Goal: Information Seeking & Learning: Check status

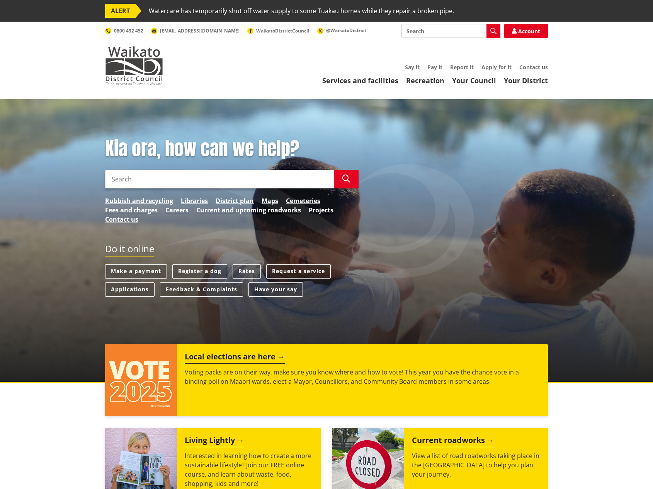
click at [97, 123] on div "Kia ora, how can we help? Search Search Rubbish and recycling Libraries Distric…" at bounding box center [326, 241] width 653 height 284
click at [243, 272] on link "Rates" at bounding box center [247, 271] width 28 height 14
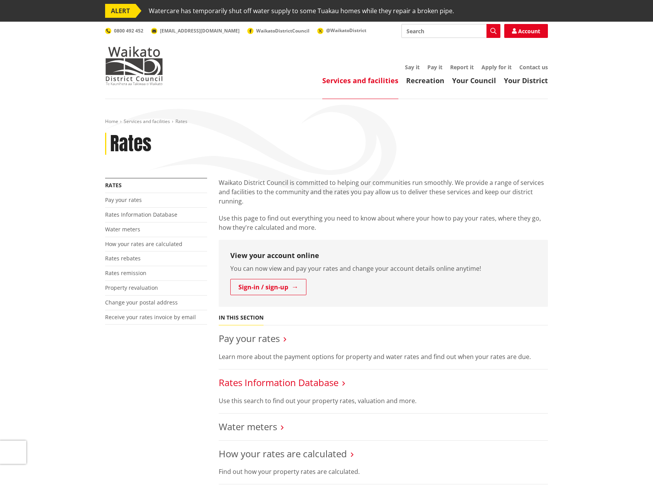
click at [328, 381] on link "Rates Information Database" at bounding box center [279, 382] width 120 height 13
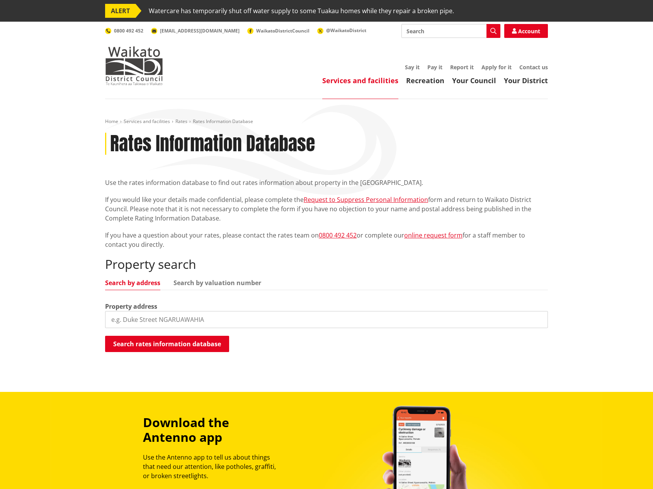
click at [124, 319] on input "search" at bounding box center [326, 319] width 443 height 17
click at [192, 281] on link "Search by valuation number" at bounding box center [218, 282] width 88 height 6
click at [123, 317] on input "search" at bounding box center [326, 319] width 443 height 17
type input "1005731"
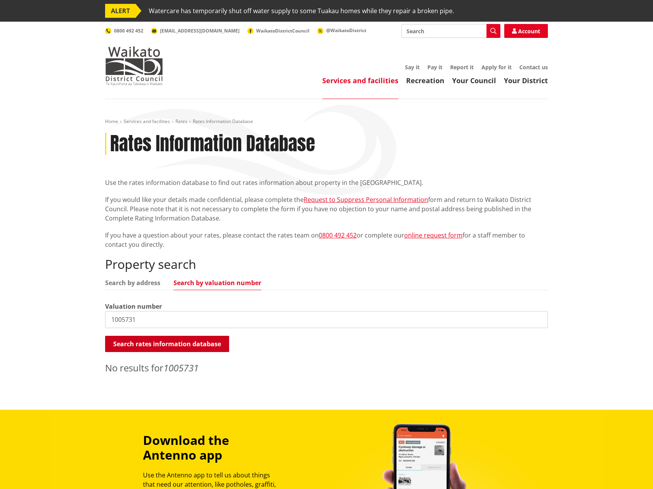
click at [175, 347] on button "Search rates information database" at bounding box center [167, 344] width 124 height 16
click at [141, 283] on link "Search by address" at bounding box center [132, 282] width 55 height 6
click at [143, 321] on input "1005731" at bounding box center [326, 319] width 443 height 17
click at [148, 340] on button "Search rates information database" at bounding box center [167, 344] width 124 height 16
drag, startPoint x: 65, startPoint y: 312, endPoint x: 58, endPoint y: 312, distance: 7.7
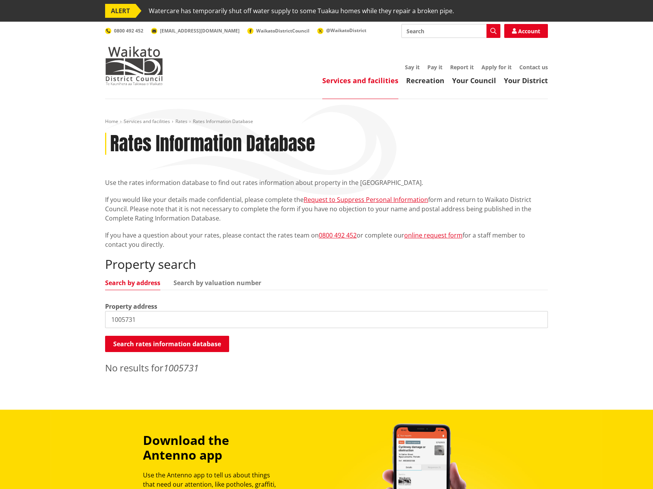
click at [58, 312] on div "Home Services and facilities Rates Rates Information Database Rates Information…" at bounding box center [326, 254] width 653 height 310
